Goal: Information Seeking & Learning: Check status

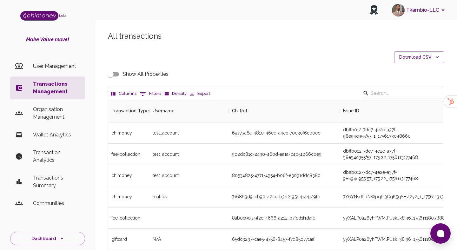
scroll to position [235, 336]
click at [148, 97] on button "0 Filters" at bounding box center [150, 94] width 25 height 10
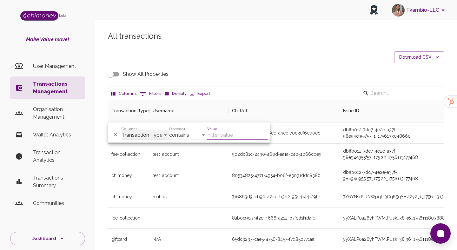
click at [146, 135] on select "Transaction Type Username Chi Ref Issue ID Value Amount Currency Fee ($) FX Rat…" at bounding box center [146, 135] width 48 height 10
select select "chiRef"
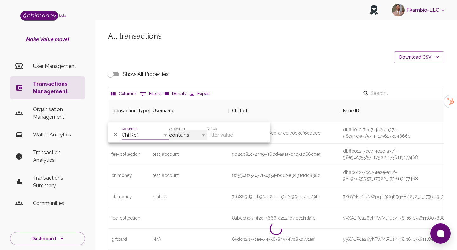
click at [202, 130] on select "contains equals starts with ends with is empty is not empty is any of" at bounding box center [188, 135] width 38 height 10
select select "equals"
click at [255, 131] on input "Value" at bounding box center [237, 135] width 60 height 10
paste input "[EMAIL_ADDRESS][DOMAIN_NAME]"
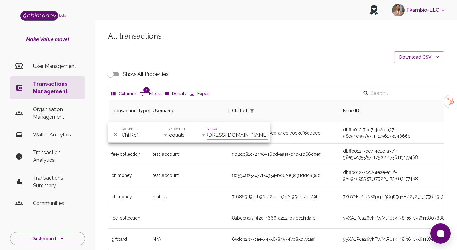
scroll to position [0, 20]
type input "[EMAIL_ADDRESS][DOMAIN_NAME]"
click at [159, 134] on select "Transaction Type Username Chi Ref Issue ID Value Amount Currency Fee ($) FX Rat…" at bounding box center [146, 135] width 48 height 10
select select "email"
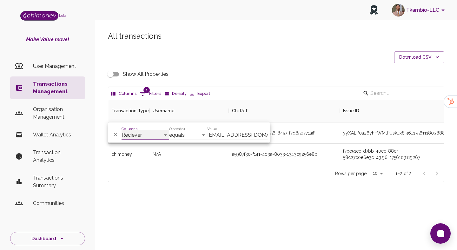
scroll to position [65, 336]
click at [249, 184] on div "All transactions Download CSV Show All Properties Columns 1 Filters Density Exp…" at bounding box center [276, 117] width 362 height 203
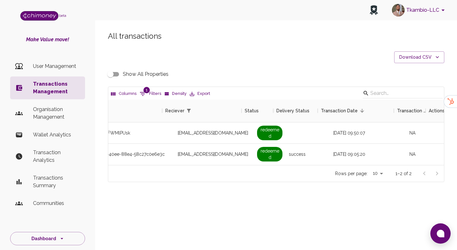
scroll to position [0, 545]
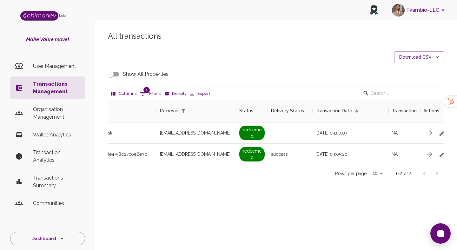
click at [113, 71] on input "Show All Properties" at bounding box center [110, 74] width 36 height 12
checkbox input "true"
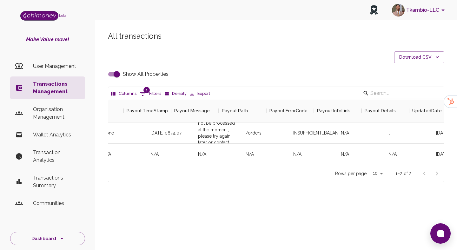
scroll to position [0, 3227]
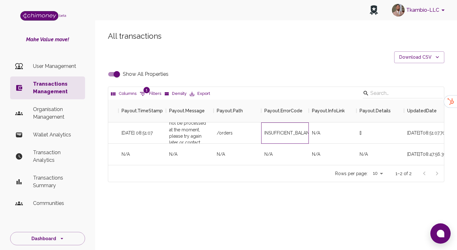
click at [286, 128] on div "INSUFFICIENT_BALANCE" at bounding box center [285, 132] width 48 height 21
click at [356, 137] on div "N/A" at bounding box center [333, 132] width 48 height 21
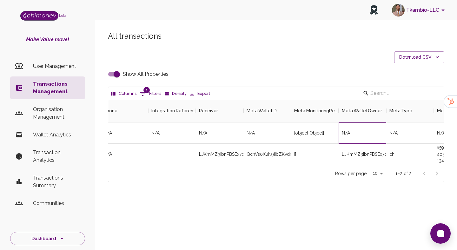
click at [356, 137] on div "N/A" at bounding box center [363, 132] width 48 height 21
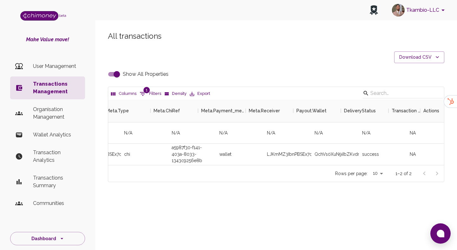
scroll to position [0, 3980]
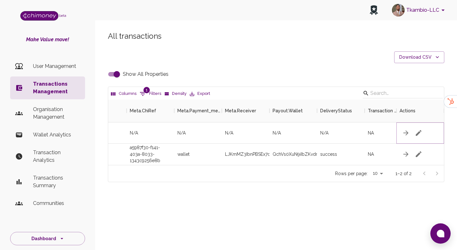
click at [422, 136] on icon "button" at bounding box center [419, 133] width 8 height 8
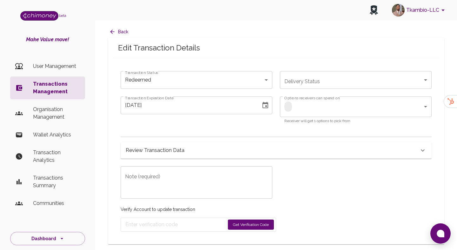
click at [233, 160] on div "Note (required) x Note (required)" at bounding box center [192, 179] width 159 height 40
click at [233, 149] on div "Review Transaction Data" at bounding box center [272, 150] width 293 height 9
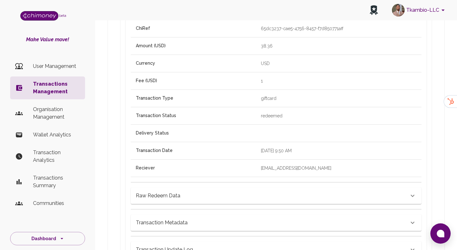
scroll to position [194, 0]
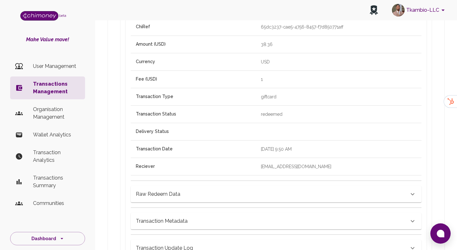
click at [216, 200] on div "Raw Redeem Data" at bounding box center [276, 194] width 291 height 17
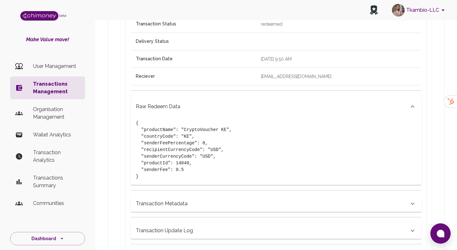
scroll to position [285, 0]
click at [209, 193] on div "Transaction Metadata" at bounding box center [276, 200] width 291 height 22
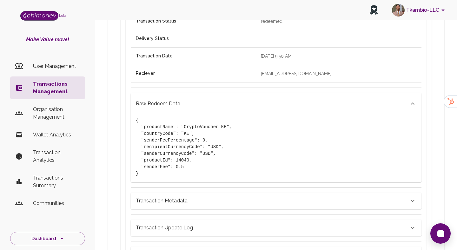
click at [192, 193] on div "Transaction Metadata" at bounding box center [276, 201] width 291 height 17
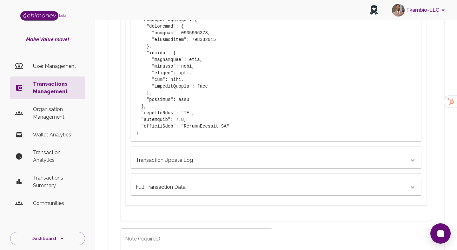
scroll to position [728, 0]
click at [166, 157] on h6 "Transaction Update Log" at bounding box center [164, 159] width 57 height 9
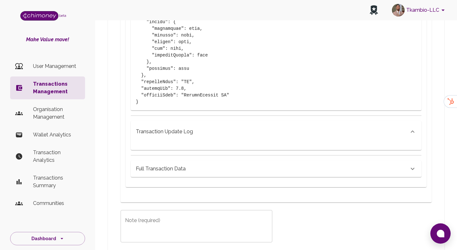
scroll to position [801, 0]
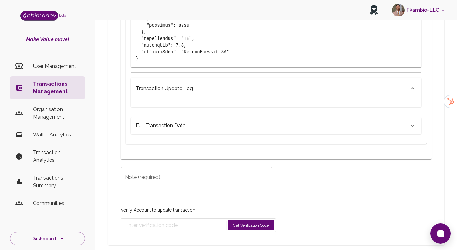
click at [168, 125] on h6 "Full Transaction Data" at bounding box center [161, 125] width 50 height 9
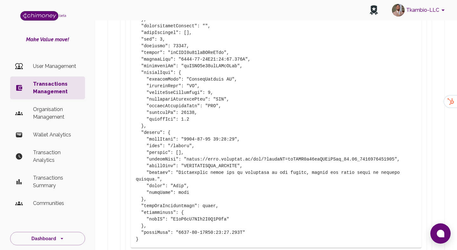
scroll to position [1432, 0]
